Goal: Task Accomplishment & Management: Manage account settings

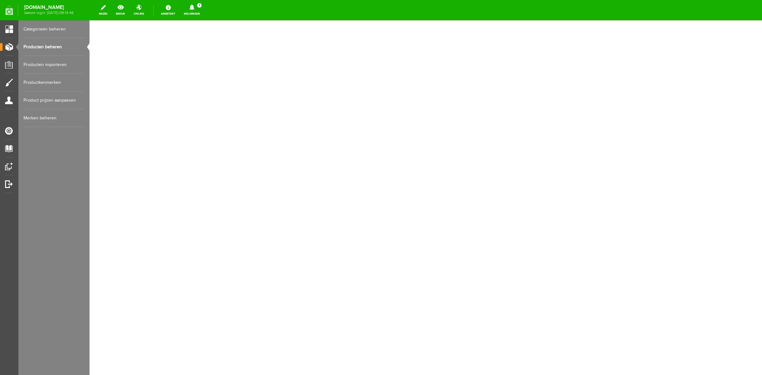
select select
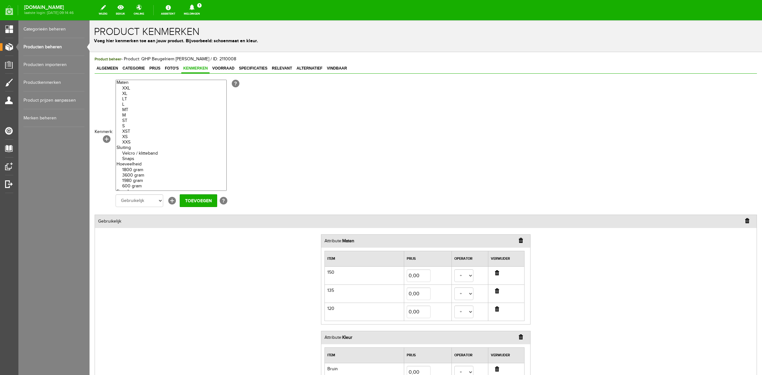
click at [197, 12] on link "Meldingen 1 Nieuwe orders Er is een nieuwe order( #6497 ) geplaatst door [PERSO…" at bounding box center [192, 10] width 24 height 14
click at [203, 46] on b "[PERSON_NAME]" at bounding box center [187, 48] width 35 height 5
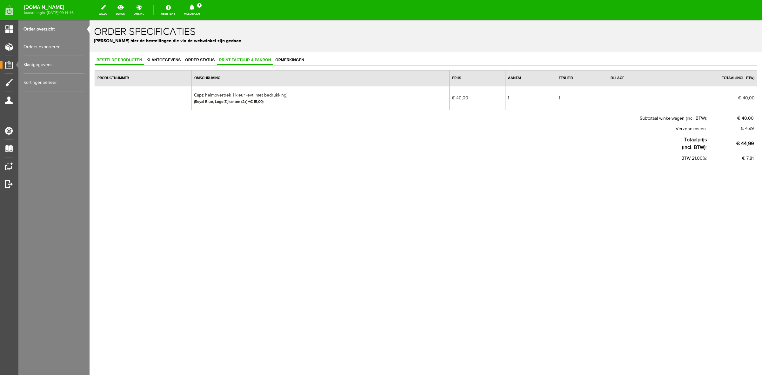
click at [268, 59] on span "Print factuur & pakbon" at bounding box center [245, 60] width 56 height 4
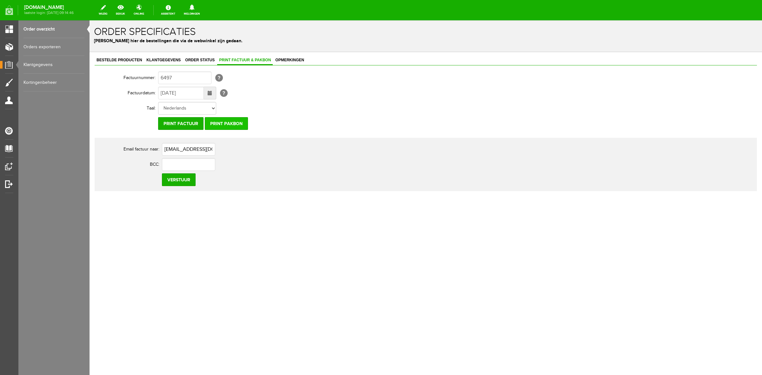
click at [232, 123] on input "Print pakbon" at bounding box center [226, 123] width 43 height 13
click at [121, 55] on div "Bestelde producten Klantgegevens Order status Print factuur & pakbon Opmerkinge…" at bounding box center [425, 145] width 672 height 187
click at [121, 56] on link "Bestelde producten" at bounding box center [119, 60] width 49 height 9
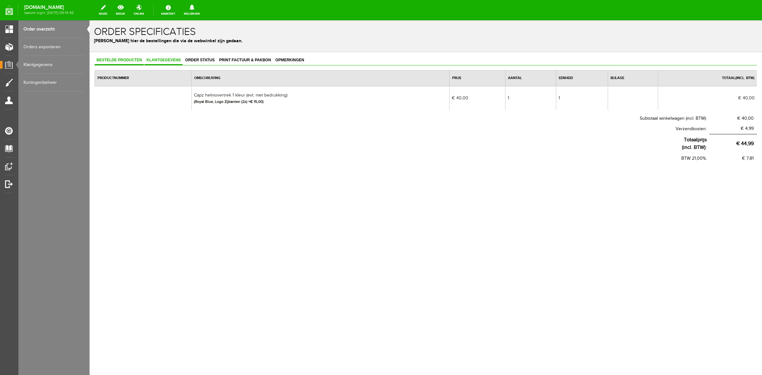
click at [150, 61] on span "Klantgegevens" at bounding box center [163, 60] width 38 height 4
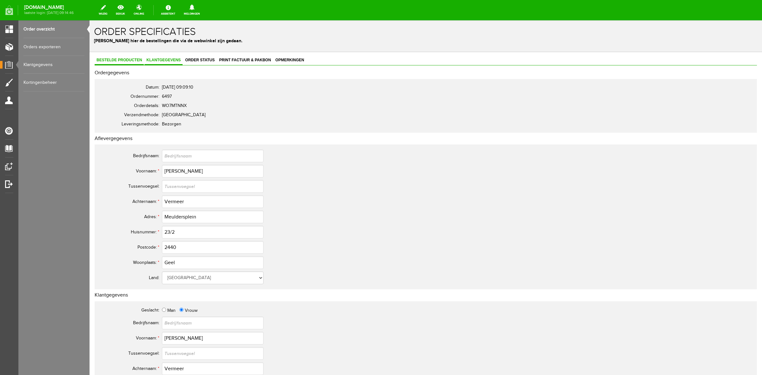
click at [122, 59] on span "Bestelde producten" at bounding box center [119, 60] width 49 height 4
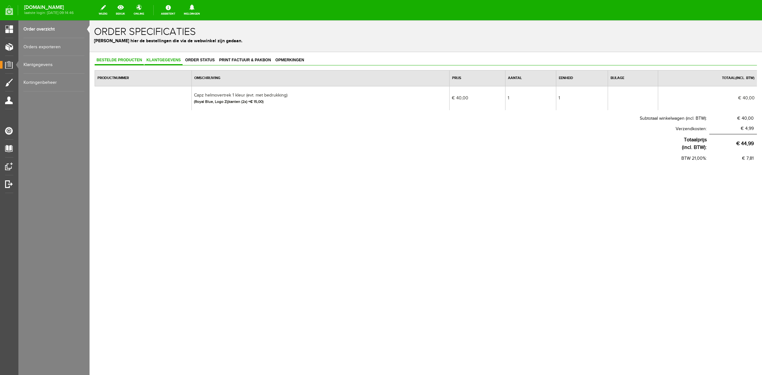
click at [154, 61] on span "Klantgegevens" at bounding box center [163, 60] width 38 height 4
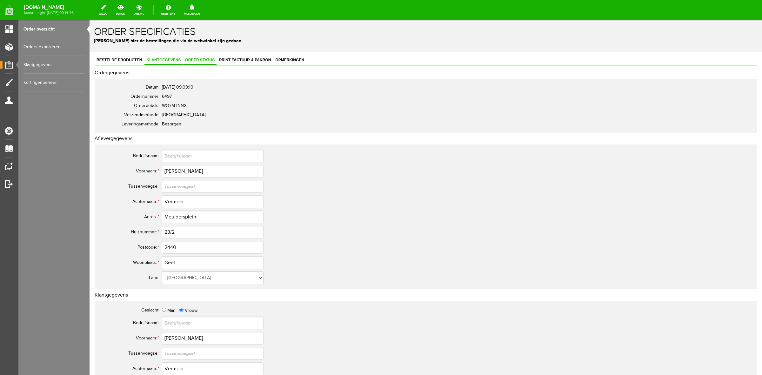
click at [205, 62] on span "Order status" at bounding box center [199, 60] width 33 height 4
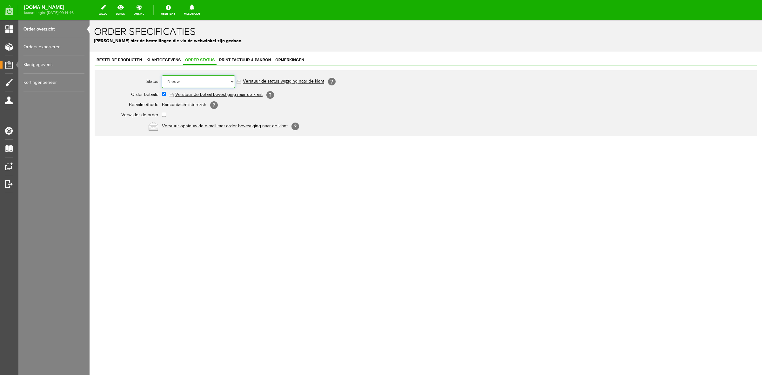
click at [202, 80] on select "Order niet afgerond Nieuw Order in behandeling Wacht op leverancier Wacht op be…" at bounding box center [198, 81] width 73 height 13
select select "3"
click at [162, 75] on select "Order niet afgerond Nieuw Order in behandeling Wacht op leverancier Wacht op be…" at bounding box center [198, 81] width 73 height 13
click at [293, 80] on link "Verstuur de status wijziging naar de klant" at bounding box center [283, 81] width 81 height 5
click at [136, 55] on div "Bestelde producten Klantgegevens Order status Print factuur & pakbon Opmerkinge…" at bounding box center [425, 118] width 672 height 132
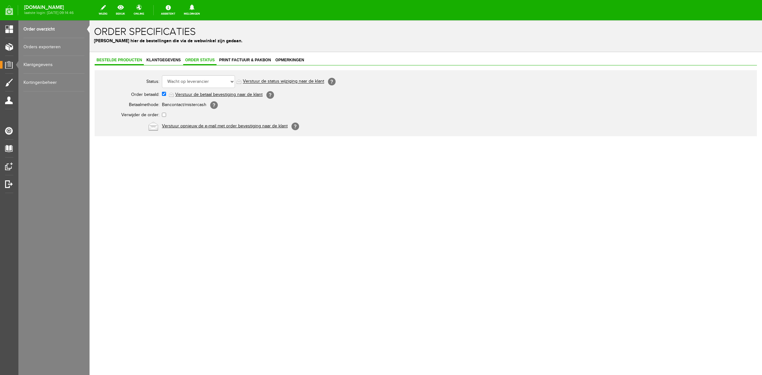
click at [135, 59] on span "Bestelde producten" at bounding box center [119, 60] width 49 height 4
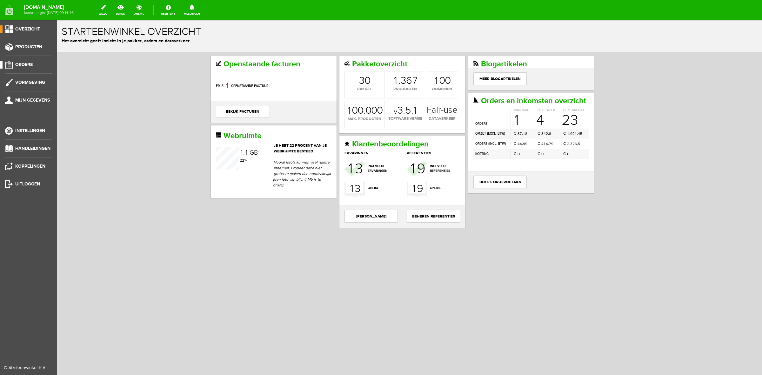
click at [24, 64] on span "Orders" at bounding box center [23, 64] width 17 height 5
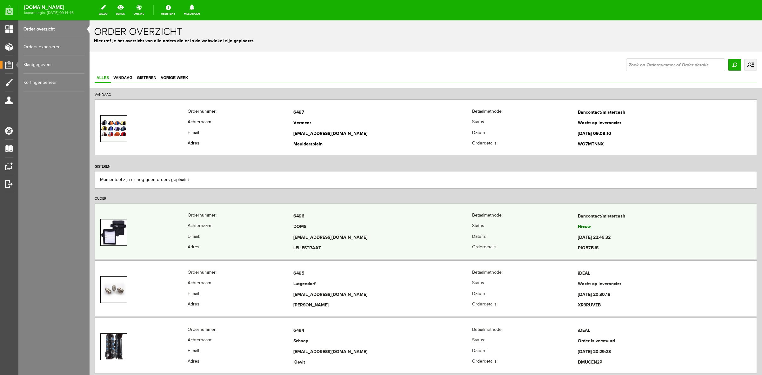
click at [261, 232] on th "Achternaam:" at bounding box center [241, 227] width 106 height 11
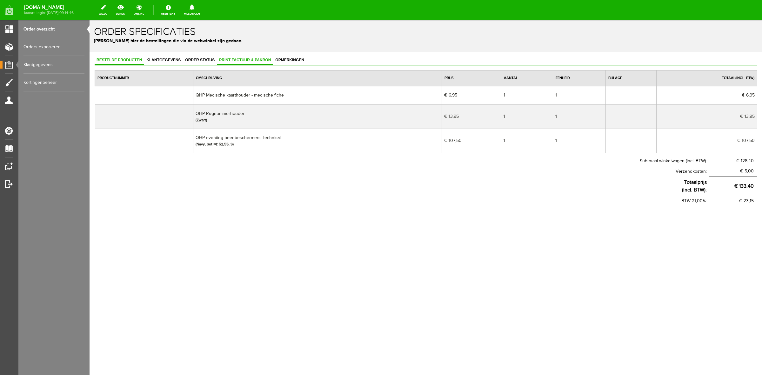
click at [255, 60] on span "Print factuur & pakbon" at bounding box center [245, 60] width 56 height 4
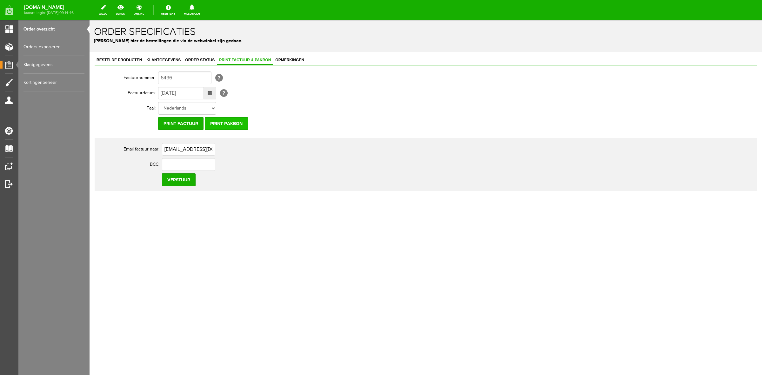
click at [233, 124] on input "Print pakbon" at bounding box center [226, 123] width 43 height 13
click at [170, 65] on div "Bestelde producten Klantgegevens Order status Print factuur & pakbon Opmerkingen" at bounding box center [426, 61] width 662 height 10
click at [169, 61] on span "Klantgegevens" at bounding box center [163, 60] width 38 height 4
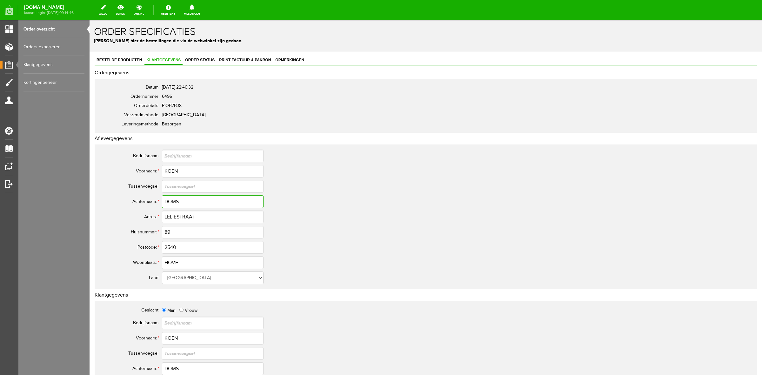
click at [178, 203] on input "DOMS" at bounding box center [213, 201] width 102 height 13
click at [173, 166] on input "KOEN" at bounding box center [213, 171] width 102 height 13
click at [174, 202] on input "DOMS" at bounding box center [213, 201] width 102 height 13
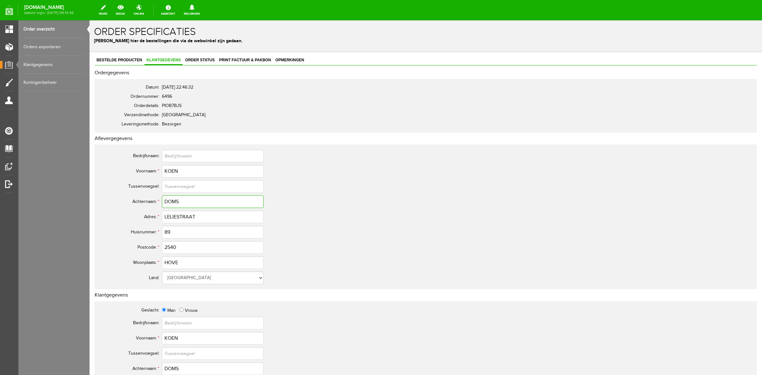
click at [174, 202] on input "DOMS" at bounding box center [213, 201] width 102 height 13
click at [174, 245] on input "2540" at bounding box center [213, 247] width 102 height 13
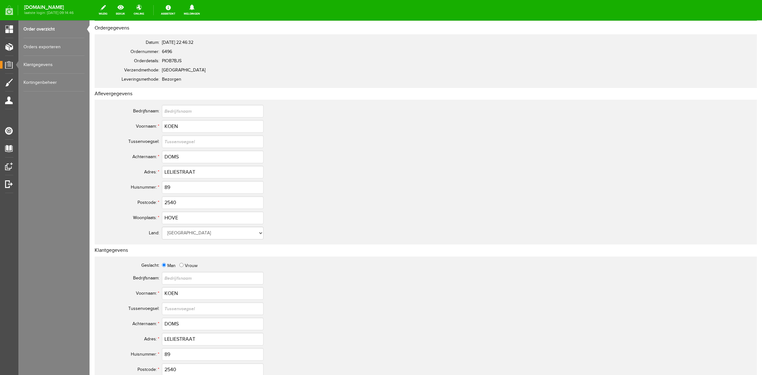
scroll to position [79, 0]
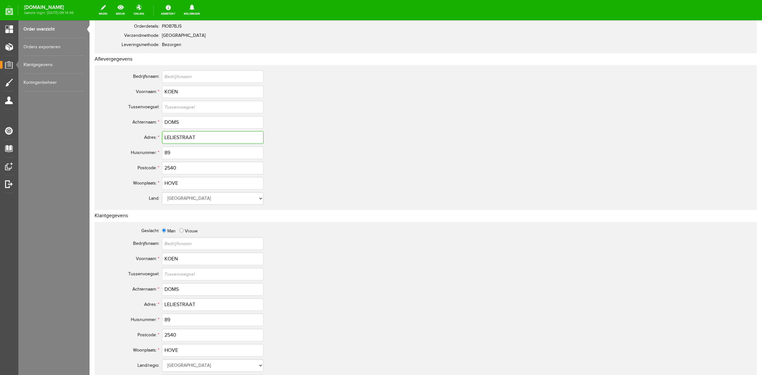
click at [178, 138] on input "LELIESTRAAT" at bounding box center [213, 137] width 102 height 13
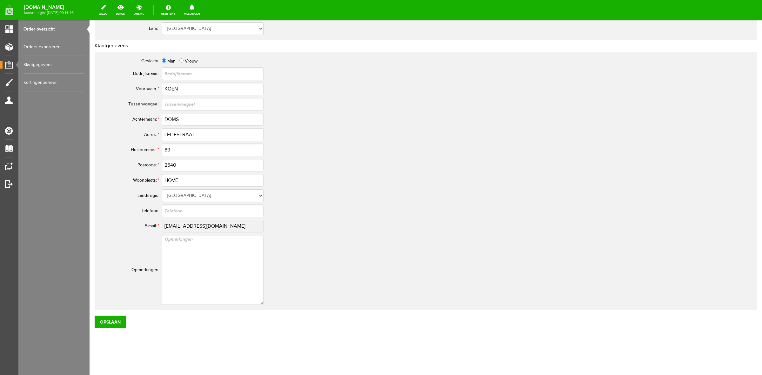
scroll to position [0, 0]
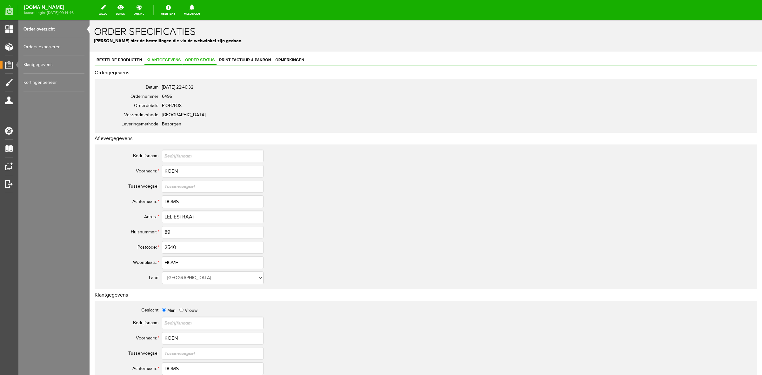
click at [204, 60] on span "Order status" at bounding box center [199, 60] width 33 height 4
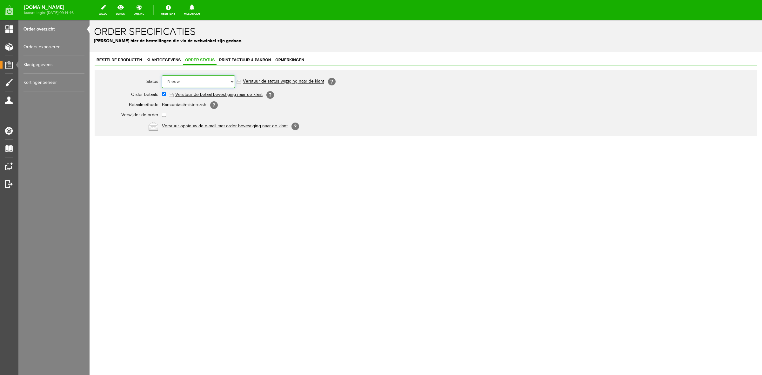
click at [196, 83] on select "Order niet afgerond Nieuw Order in behandeling Wacht op leverancier Wacht op be…" at bounding box center [198, 81] width 73 height 13
click at [124, 58] on span "Bestelde producten" at bounding box center [119, 60] width 49 height 4
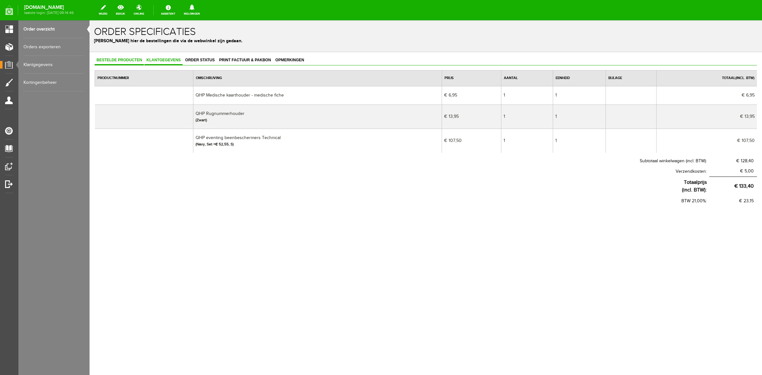
click at [175, 61] on span "Klantgegevens" at bounding box center [163, 60] width 38 height 4
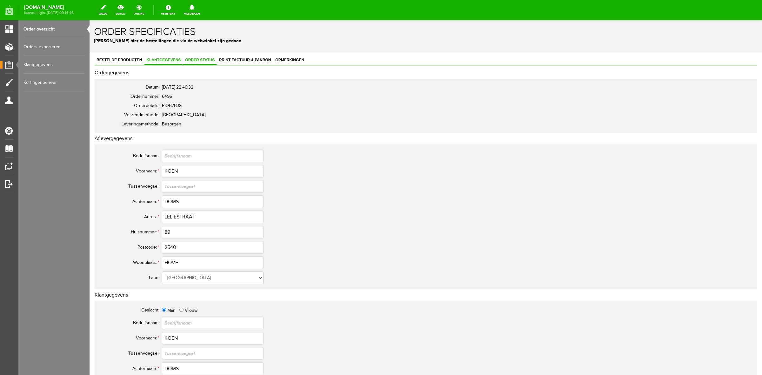
click at [209, 61] on span "Order status" at bounding box center [199, 60] width 33 height 4
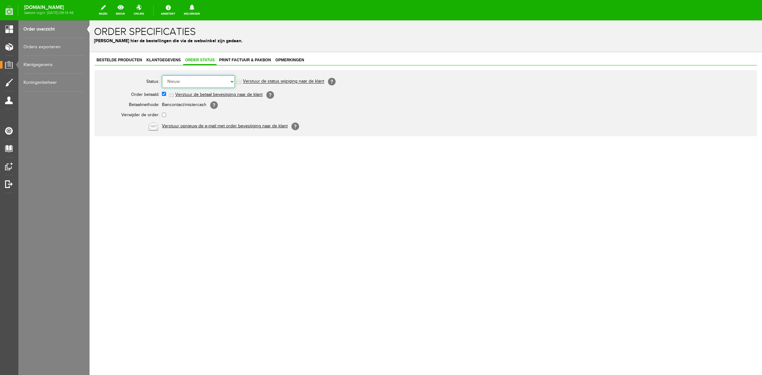
click at [207, 80] on select "Order niet afgerond Nieuw Order in behandeling Wacht op leverancier Wacht op be…" at bounding box center [198, 81] width 73 height 13
select select "5"
click at [162, 75] on select "Order niet afgerond Nieuw Order in behandeling Wacht op leverancier Wacht op be…" at bounding box center [198, 81] width 73 height 13
click at [261, 80] on link "Verstuur de status wijziging naar de klant" at bounding box center [283, 81] width 81 height 5
click at [46, 29] on link "Order overzicht" at bounding box center [53, 29] width 61 height 18
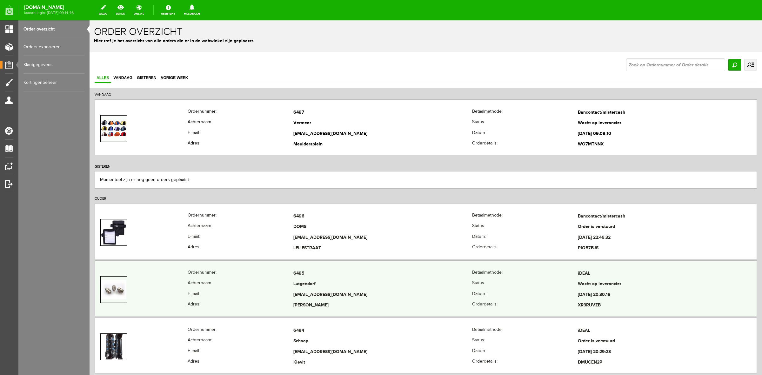
click at [216, 273] on th "Ordernummer:" at bounding box center [241, 273] width 106 height 11
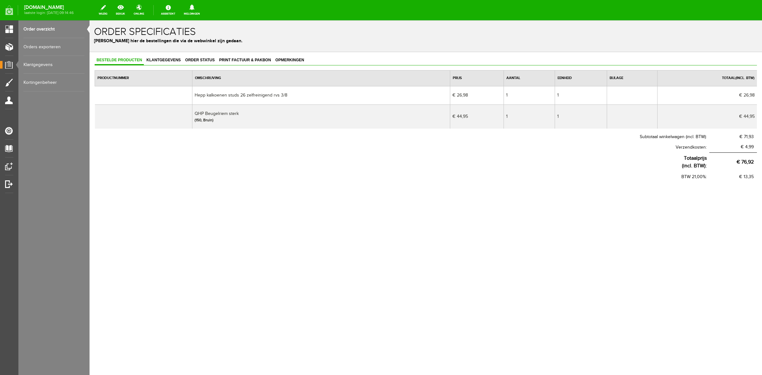
click at [48, 30] on link "Order overzicht" at bounding box center [53, 29] width 61 height 18
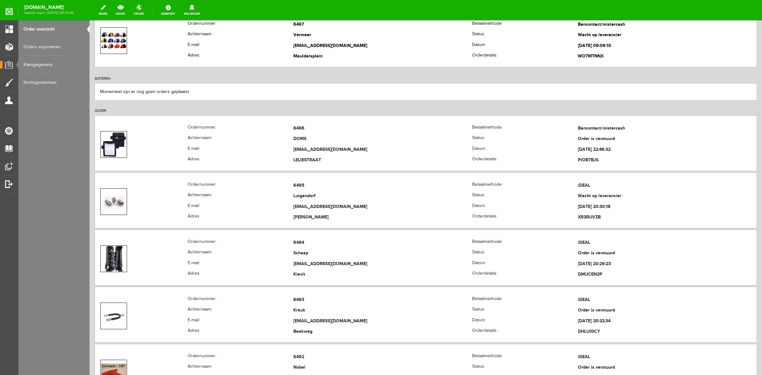
scroll to position [198, 0]
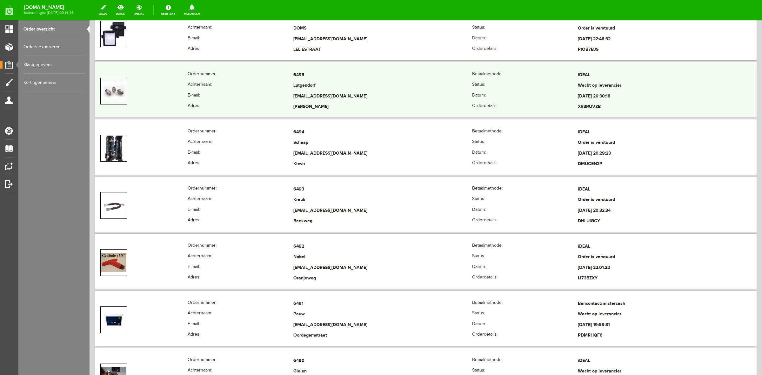
click at [225, 94] on th "E-mail:" at bounding box center [241, 96] width 106 height 11
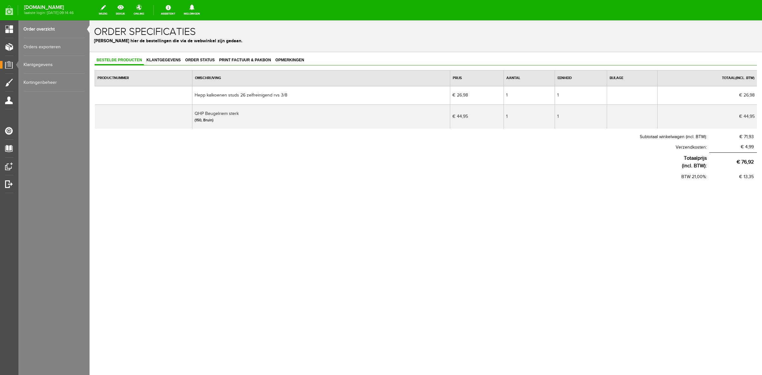
click at [80, 39] on link "Orders exporteren" at bounding box center [53, 47] width 61 height 18
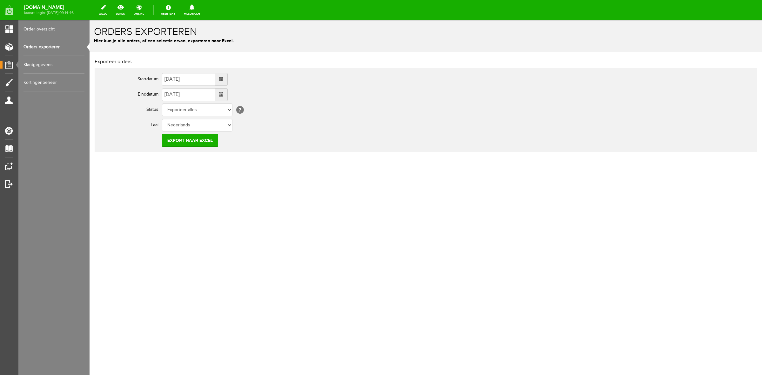
click at [76, 32] on link "Order overzicht" at bounding box center [53, 29] width 61 height 18
